Goal: Information Seeking & Learning: Learn about a topic

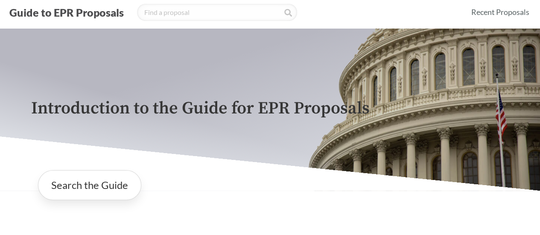
scroll to position [23, 0]
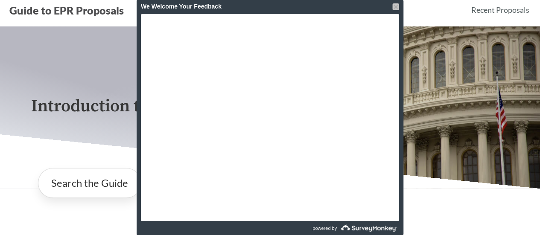
click at [395, 6] on div at bounding box center [395, 6] width 7 height 7
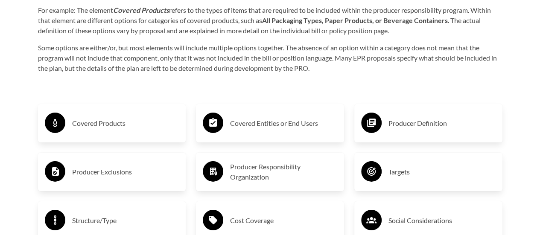
scroll to position [1315, 0]
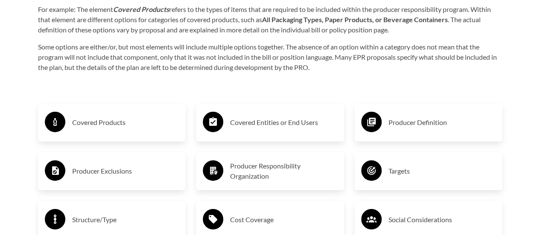
click at [88, 126] on h3 "Covered Products" at bounding box center [125, 123] width 107 height 14
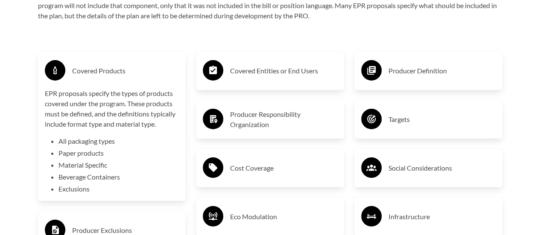
scroll to position [1367, 0]
click at [88, 126] on p "EPR proposals specify the types of products covered under the program. These pr…" at bounding box center [112, 108] width 135 height 41
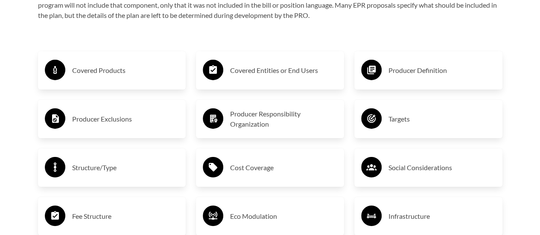
click at [247, 125] on h3 "Producer Responsibility Organization" at bounding box center [283, 119] width 107 height 20
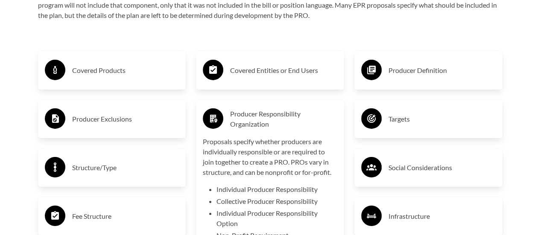
click at [247, 125] on h3 "Producer Responsibility Organization" at bounding box center [283, 119] width 107 height 20
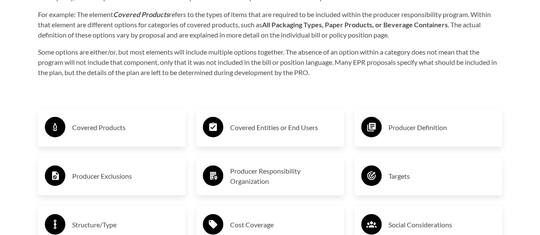
scroll to position [1309, 0]
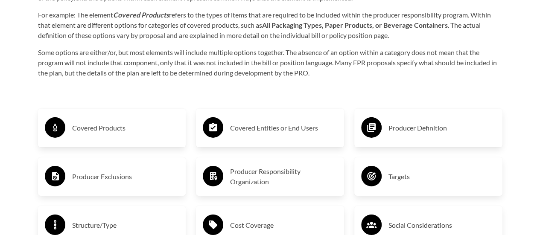
click at [145, 134] on h3 "Covered Products" at bounding box center [125, 128] width 107 height 14
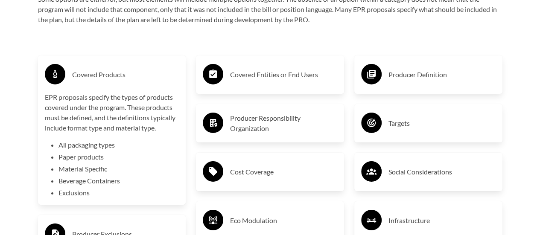
scroll to position [1363, 0]
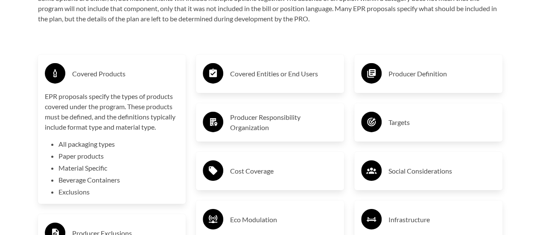
click at [92, 83] on div "Covered Products" at bounding box center [112, 73] width 135 height 25
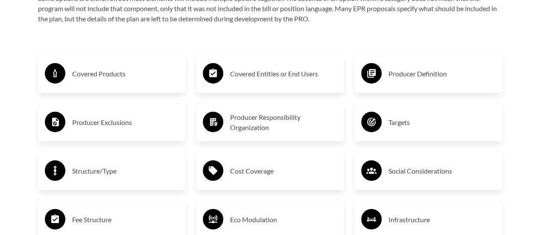
click at [248, 74] on h3 "Covered Entities or End Users" at bounding box center [283, 74] width 107 height 14
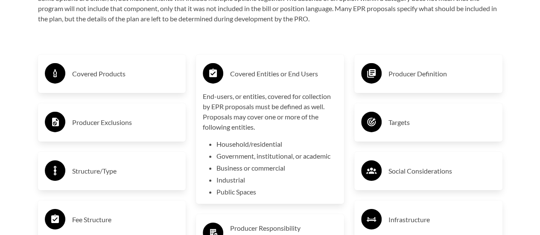
click at [248, 74] on h3 "Covered Entities or End Users" at bounding box center [283, 74] width 107 height 14
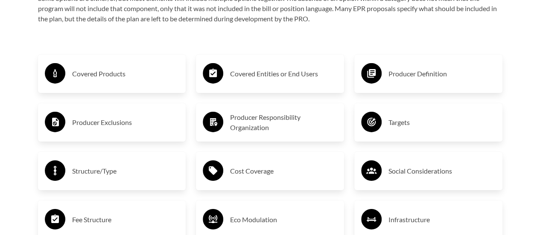
click at [399, 83] on div "Producer Definition" at bounding box center [428, 73] width 135 height 25
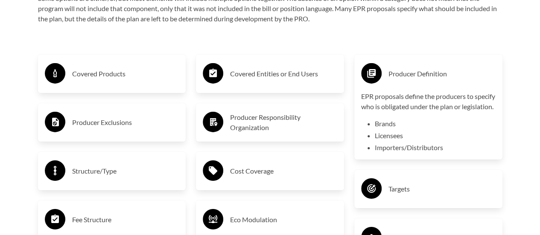
click at [399, 83] on div "Producer Definition" at bounding box center [428, 73] width 135 height 25
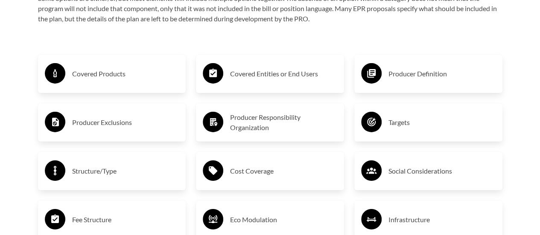
click at [92, 122] on h3 "Producer Exclusions" at bounding box center [125, 123] width 107 height 14
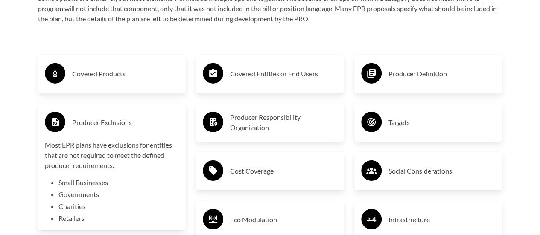
click at [92, 122] on h3 "Producer Exclusions" at bounding box center [125, 123] width 107 height 14
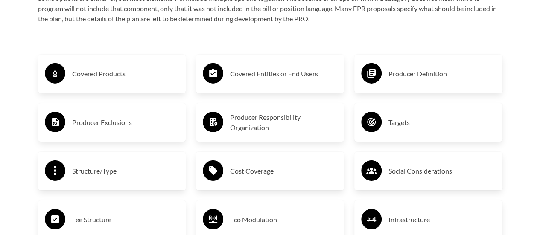
click at [255, 117] on h3 "Producer Responsibility Organization" at bounding box center [283, 122] width 107 height 20
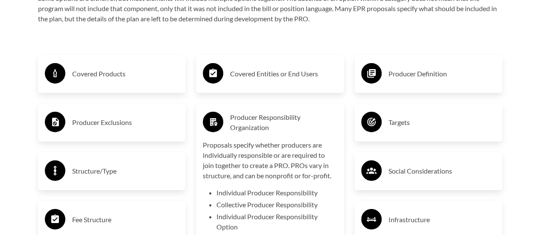
click at [275, 133] on h3 "Producer Responsibility Organization" at bounding box center [283, 122] width 107 height 20
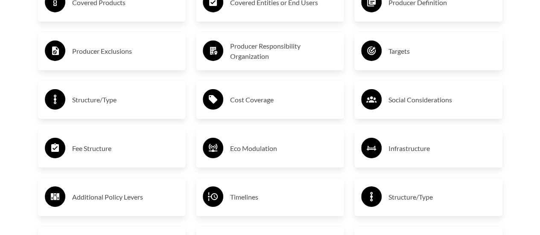
scroll to position [1438, 0]
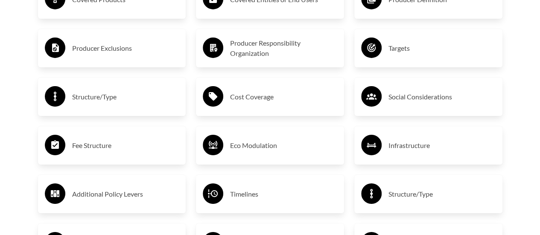
click at [244, 189] on h3 "Timelines" at bounding box center [283, 194] width 107 height 14
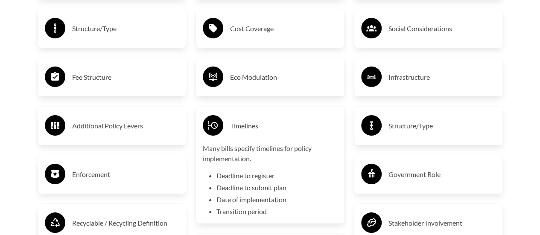
scroll to position [1506, 0]
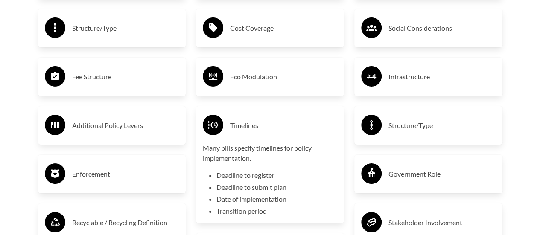
click at [244, 122] on h3 "Timelines" at bounding box center [283, 126] width 107 height 14
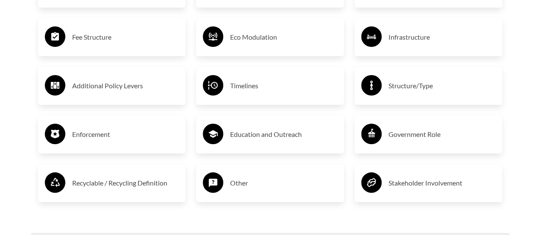
scroll to position [1543, 0]
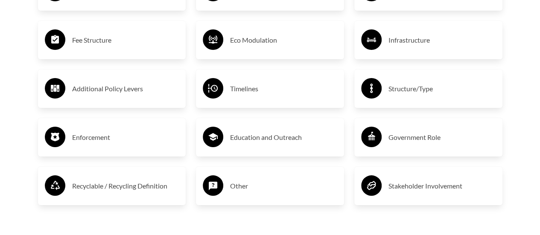
click at [417, 190] on h3 "Stakeholder Involvement" at bounding box center [442, 186] width 107 height 14
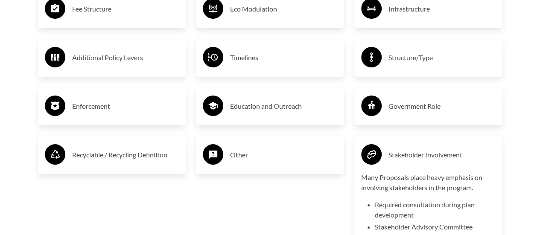
scroll to position [1575, 0]
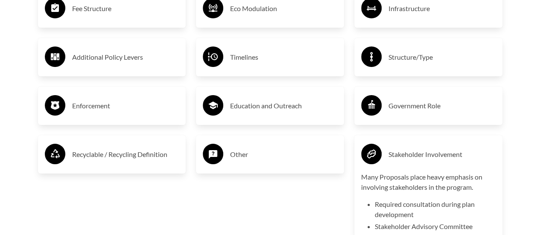
click at [296, 161] on h3 "Other" at bounding box center [283, 155] width 107 height 14
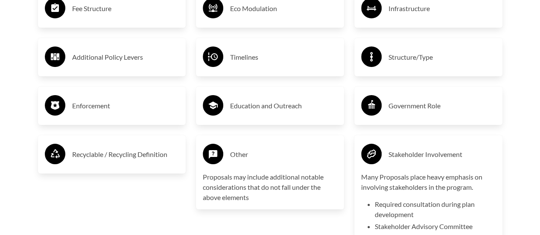
click at [126, 154] on h3 "Recyclable / Recycling Definition" at bounding box center [125, 155] width 107 height 14
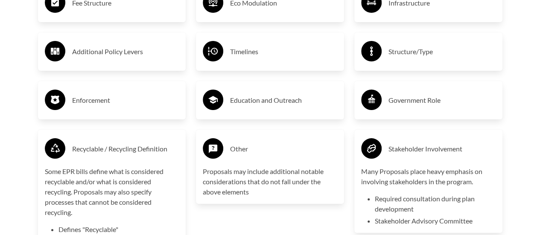
scroll to position [1580, 0]
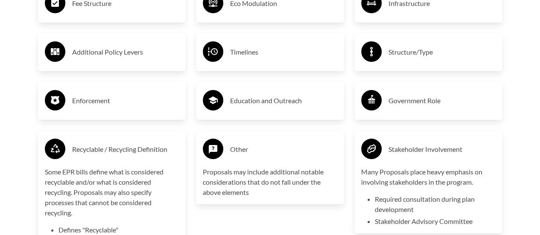
click at [408, 113] on div "Government Role" at bounding box center [428, 100] width 135 height 25
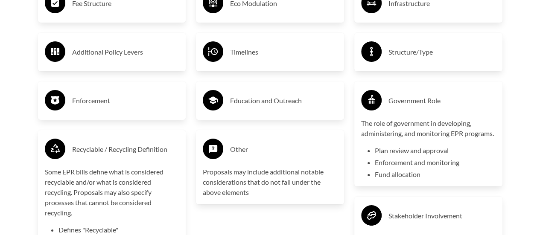
click at [300, 108] on h3 "Education and Outreach" at bounding box center [283, 101] width 107 height 14
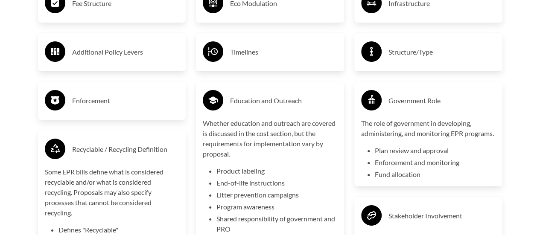
click at [255, 53] on h3 "Timelines" at bounding box center [283, 52] width 107 height 14
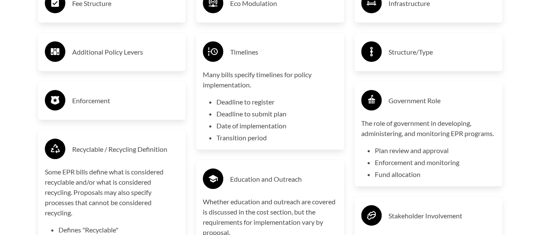
click at [411, 49] on h3 "Structure/Type" at bounding box center [442, 52] width 107 height 14
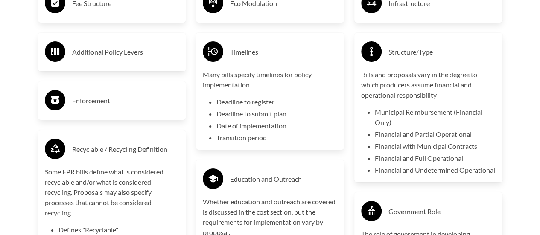
click at [106, 94] on div "Enforcement" at bounding box center [112, 100] width 135 height 25
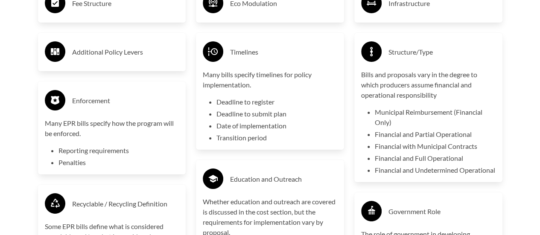
click at [124, 57] on h3 "Additional Policy Levers" at bounding box center [125, 52] width 107 height 14
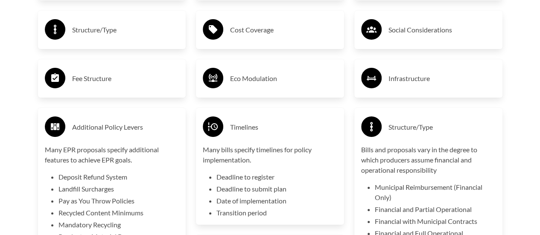
scroll to position [1483, 0]
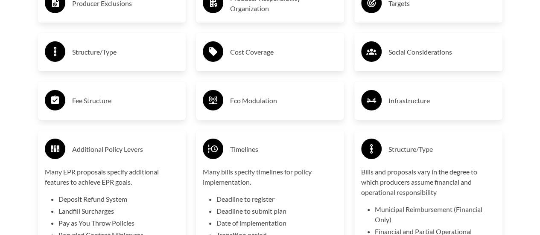
click at [114, 103] on h3 "Fee Structure" at bounding box center [125, 101] width 107 height 14
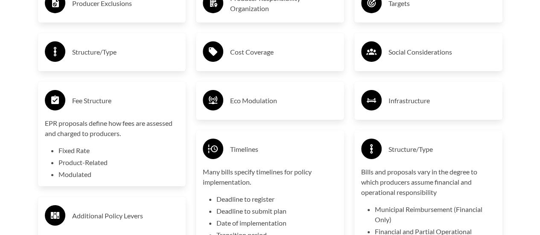
click at [114, 103] on h3 "Fee Structure" at bounding box center [125, 101] width 107 height 14
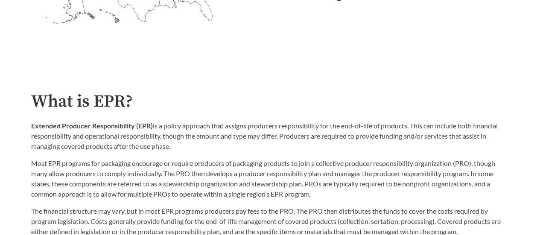
scroll to position [353, 0]
